Goal: Information Seeking & Learning: Learn about a topic

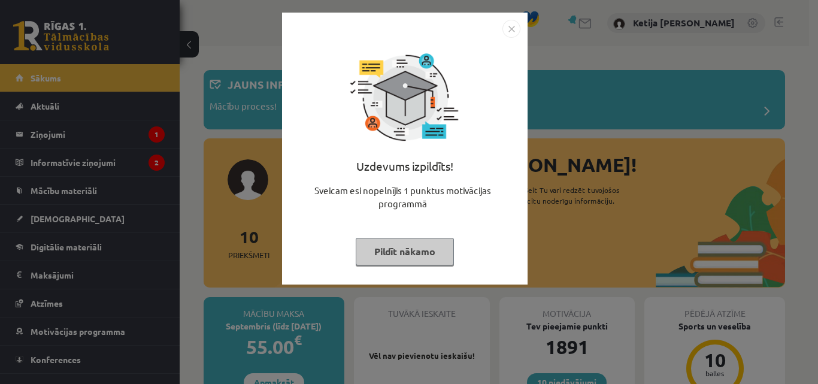
click at [373, 245] on button "Pildīt nākamo" at bounding box center [405, 252] width 98 height 28
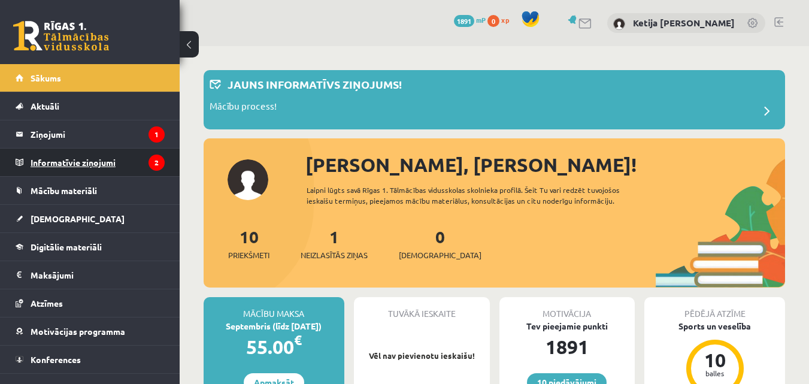
click at [123, 162] on legend "Informatīvie ziņojumi 2" at bounding box center [98, 162] width 134 height 28
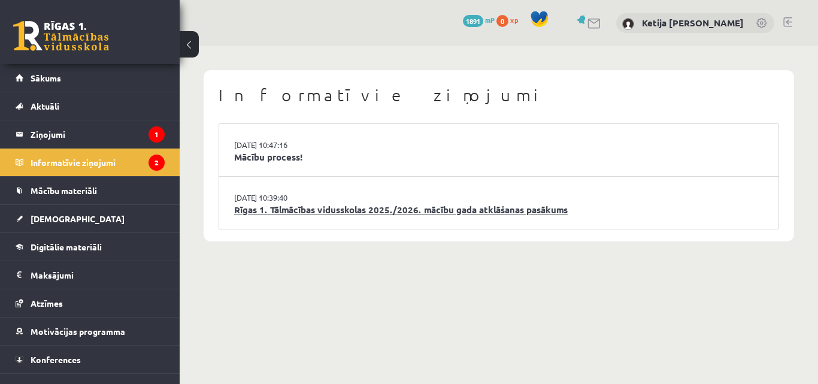
click at [290, 210] on link "Rīgas 1. Tālmācības vidusskolas 2025./2026. mācību gada atklāšanas pasākums" at bounding box center [498, 210] width 529 height 14
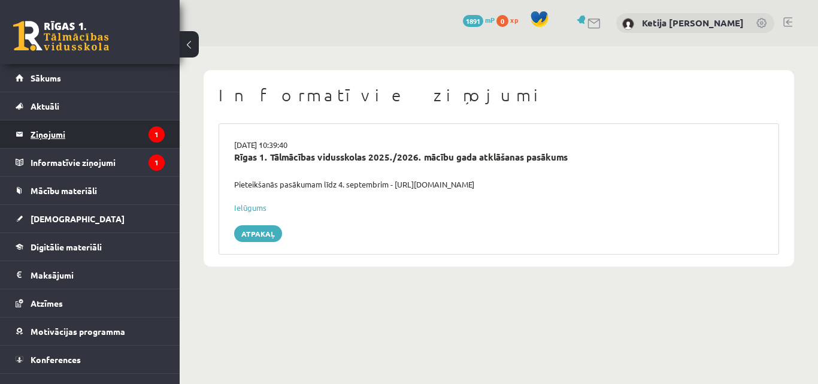
click at [114, 129] on legend "Ziņojumi 1" at bounding box center [98, 134] width 134 height 28
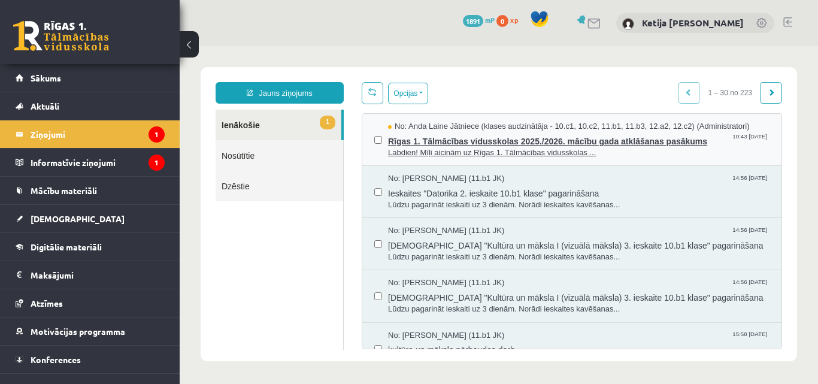
click at [439, 141] on span "Rīgas 1. Tālmācības vidusskolas 2025./2026. mācību gada atklāšanas pasākums" at bounding box center [578, 139] width 381 height 15
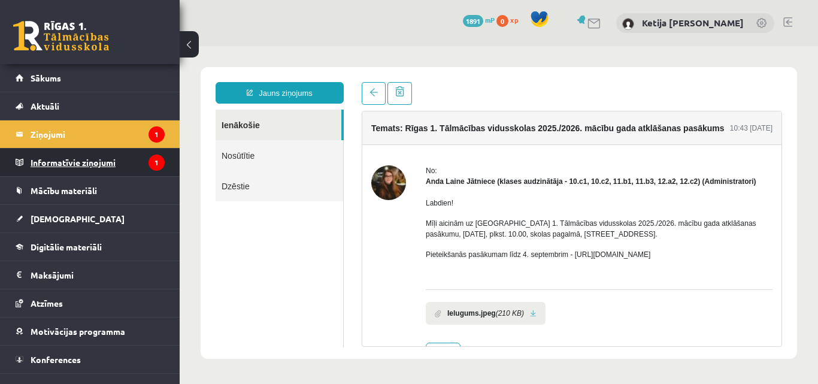
click at [134, 160] on legend "Informatīvie ziņojumi 1" at bounding box center [98, 162] width 134 height 28
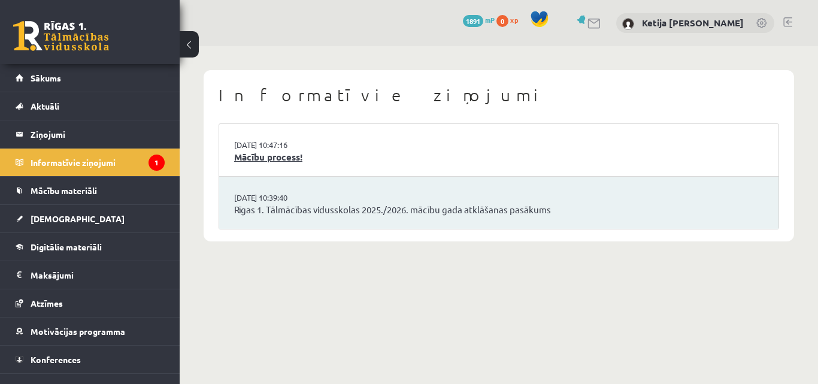
click at [260, 157] on link "Mācību process!" at bounding box center [498, 157] width 529 height 14
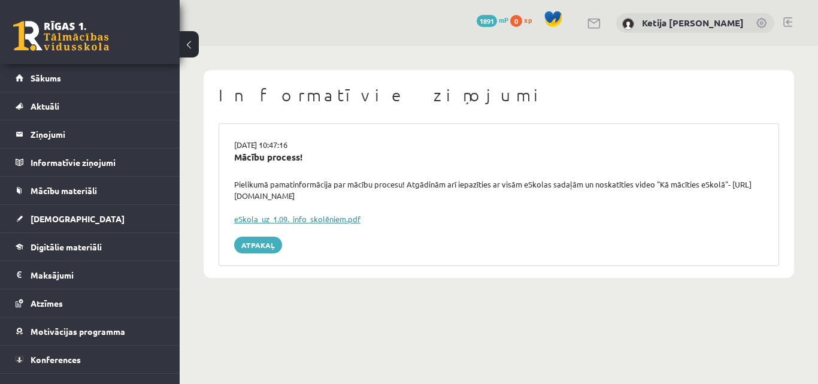
click at [281, 221] on link "eSkola_uz_1.09._info_skolēniem.pdf" at bounding box center [297, 219] width 126 height 10
click at [393, 313] on body "0 Dāvanas 1891 mP 0 xp Ketija Nikola Kmeta Sākums Aktuāli Kā mācīties eSKOLĀ Ko…" at bounding box center [409, 192] width 818 height 384
click at [124, 244] on link "Digitālie materiāli" at bounding box center [90, 247] width 149 height 28
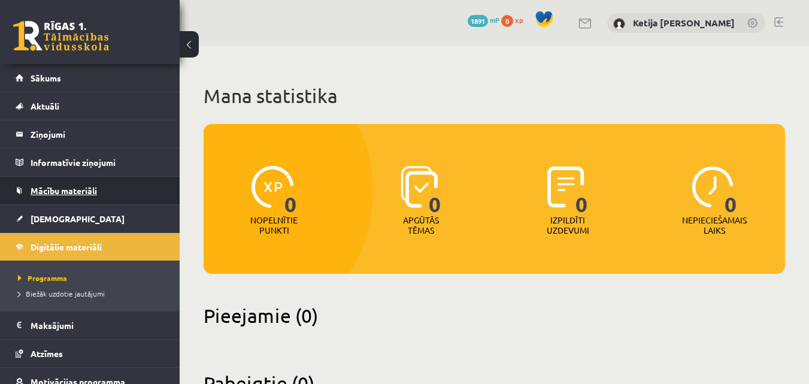
click at [75, 180] on link "Mācību materiāli" at bounding box center [90, 191] width 149 height 28
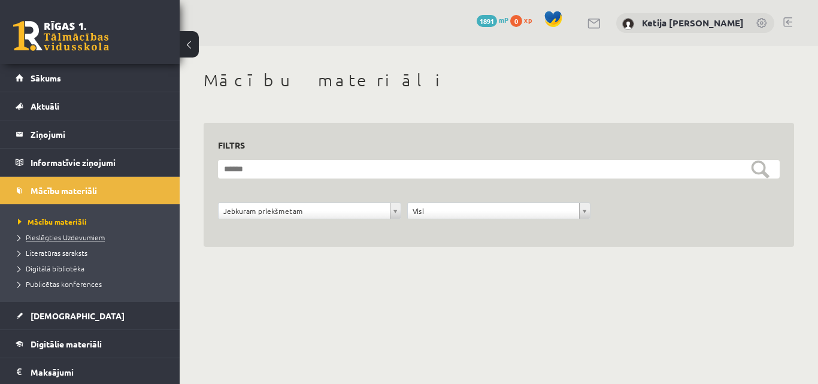
click at [80, 236] on span "Pieslēgties Uzdevumiem" at bounding box center [61, 237] width 87 height 10
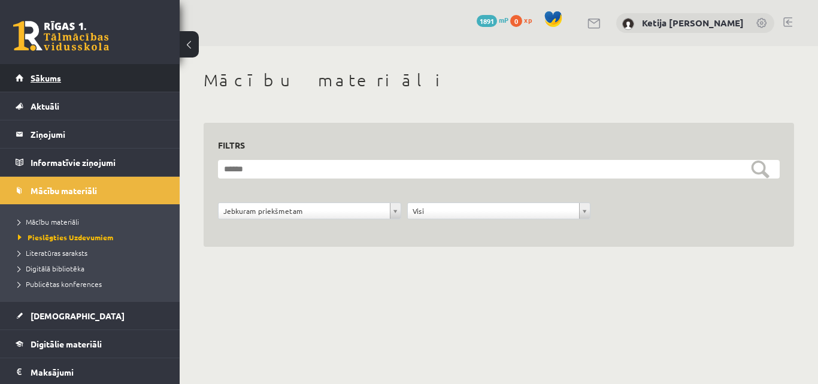
click at [96, 79] on link "Sākums" at bounding box center [90, 78] width 149 height 28
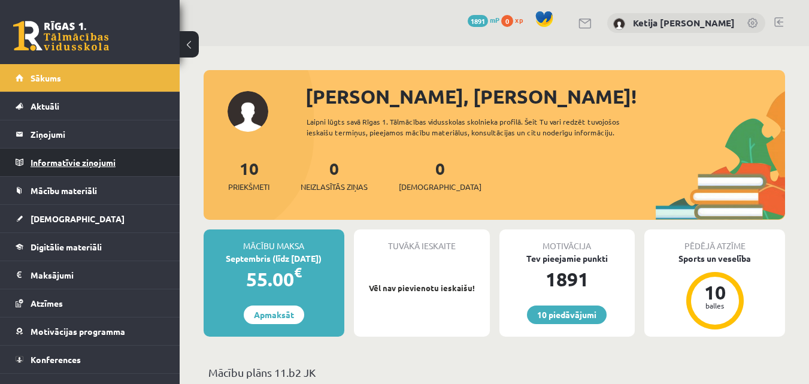
click at [36, 163] on legend "Informatīvie ziņojumi 0" at bounding box center [98, 162] width 134 height 28
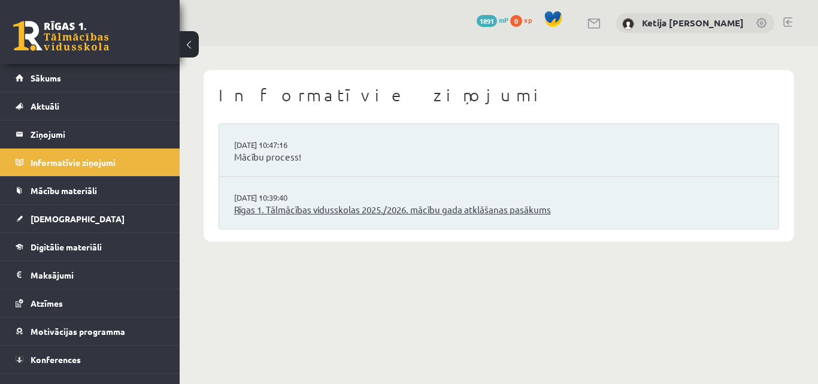
click at [260, 209] on link "Rīgas 1. Tālmācības vidusskolas 2025./2026. mācību gada atklāšanas pasākums" at bounding box center [498, 210] width 529 height 14
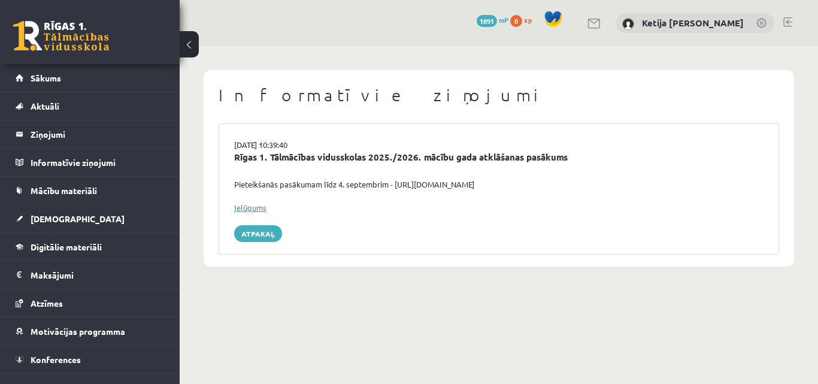
click at [244, 208] on link "Ielūgums" at bounding box center [250, 207] width 32 height 10
click at [787, 21] on link at bounding box center [787, 22] width 9 height 10
